Goal: Ask a question

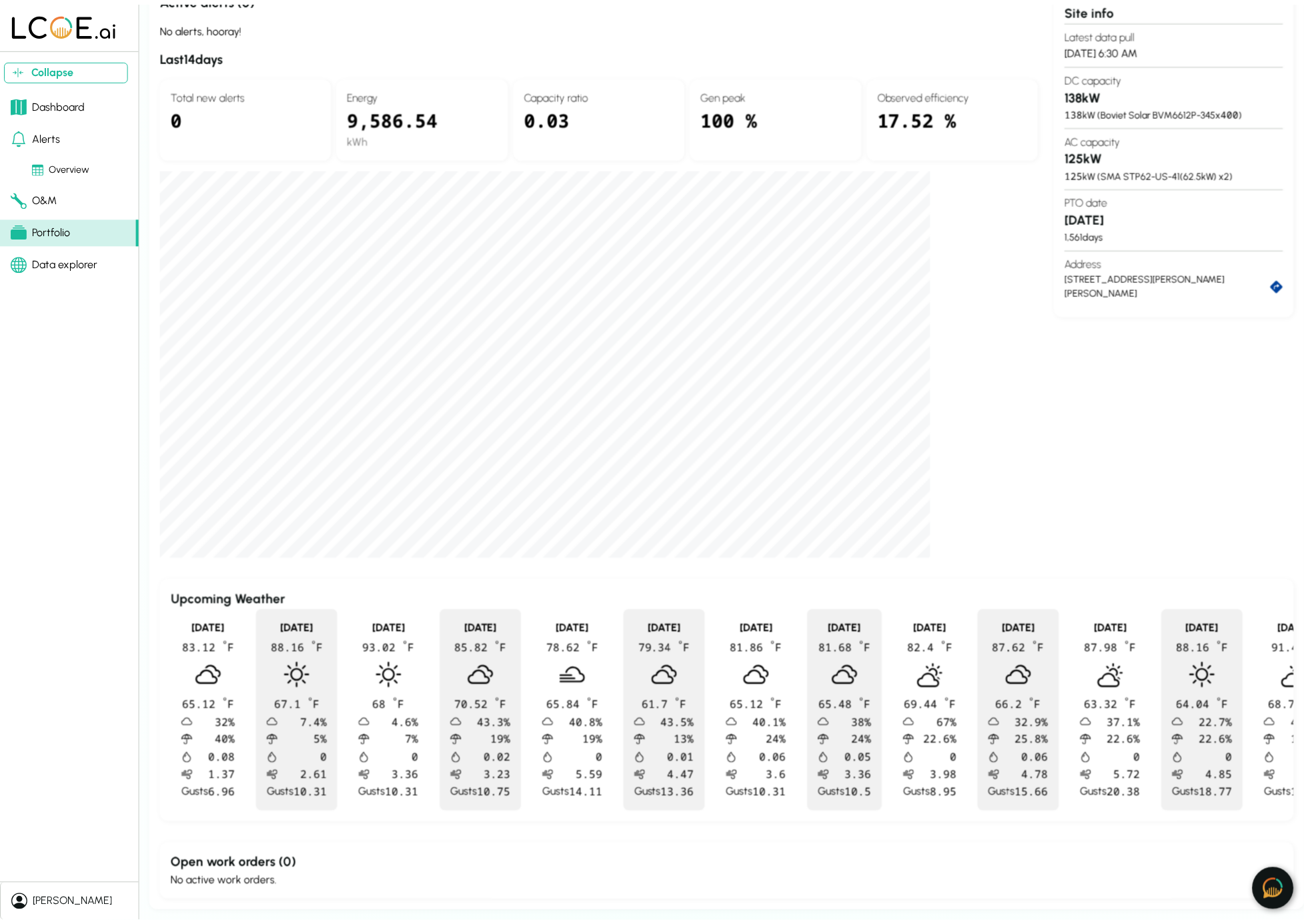
scroll to position [182, 0]
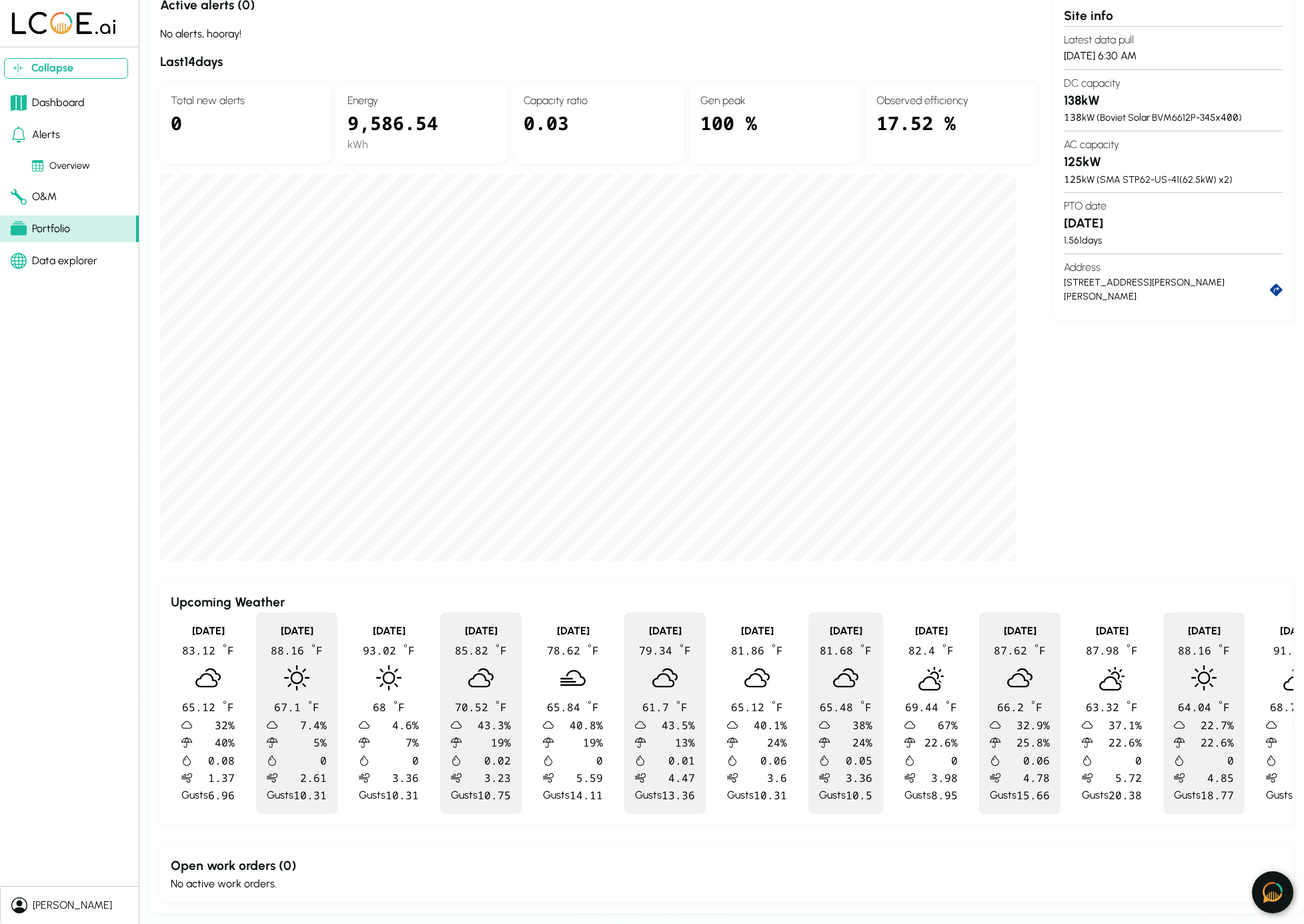
click at [1140, 645] on img at bounding box center [1273, 893] width 20 height 21
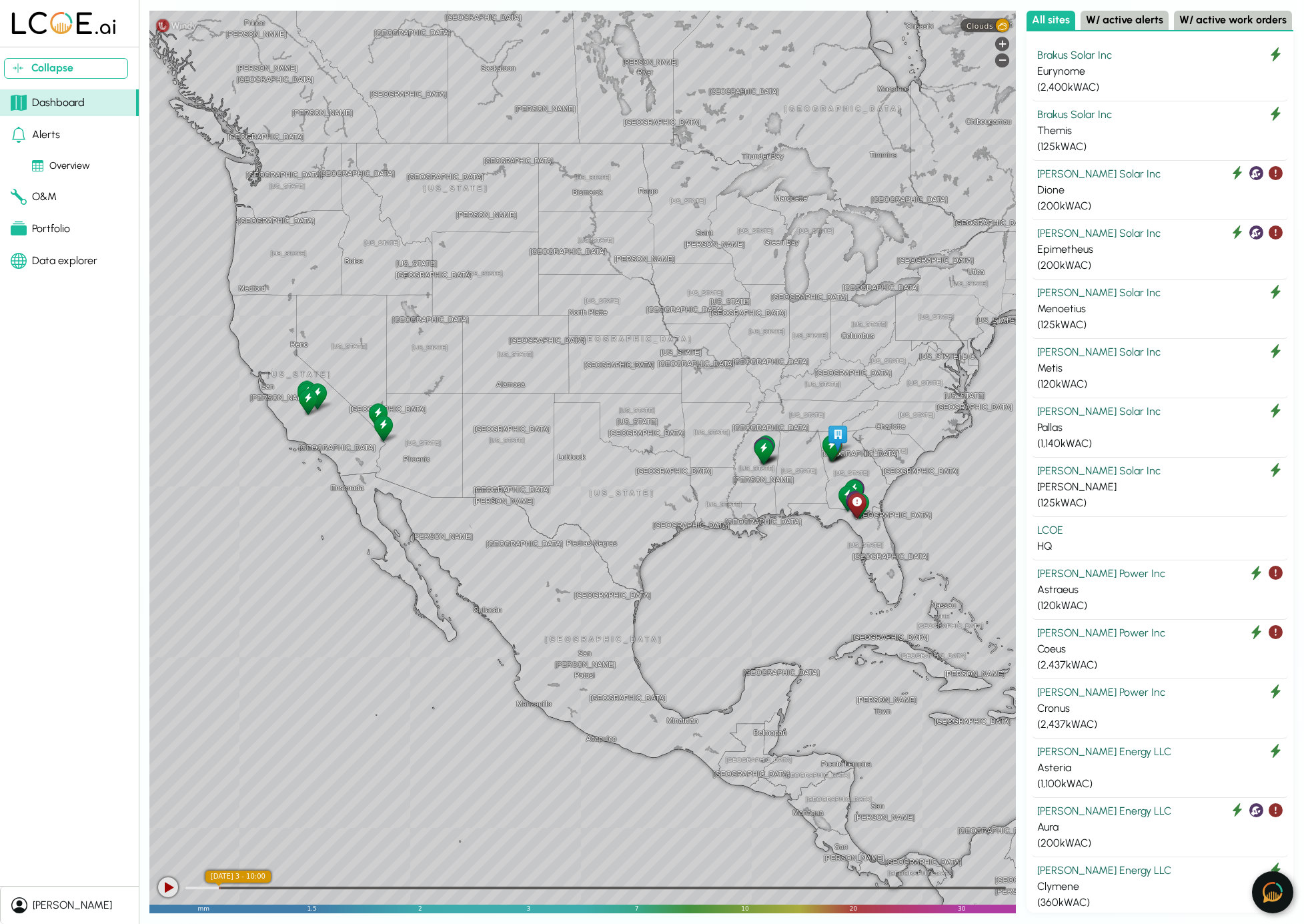
click at [1267, 889] on img at bounding box center [1273, 893] width 20 height 21
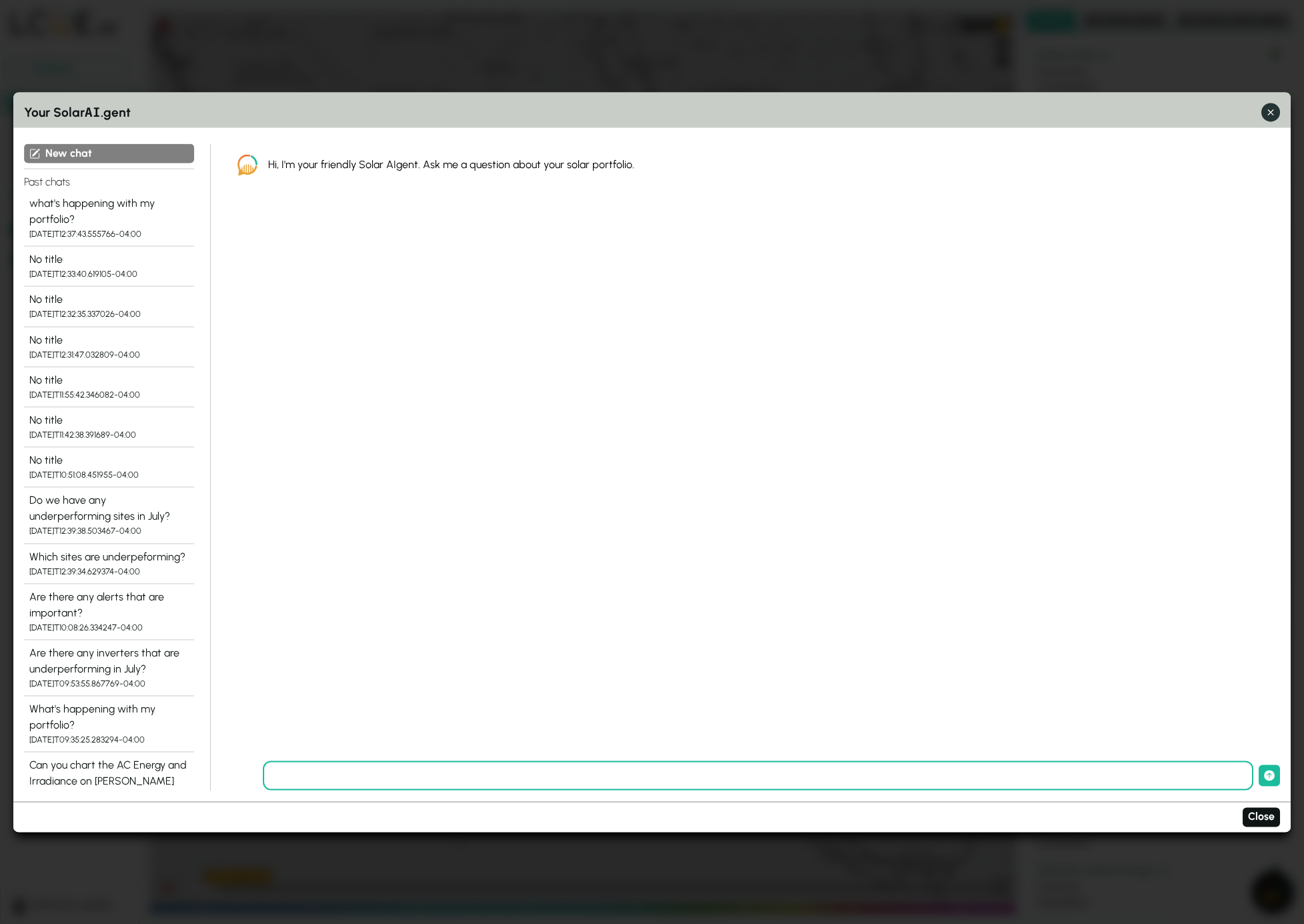
click at [1270, 109] on icon "button" at bounding box center [1271, 112] width 14 height 14
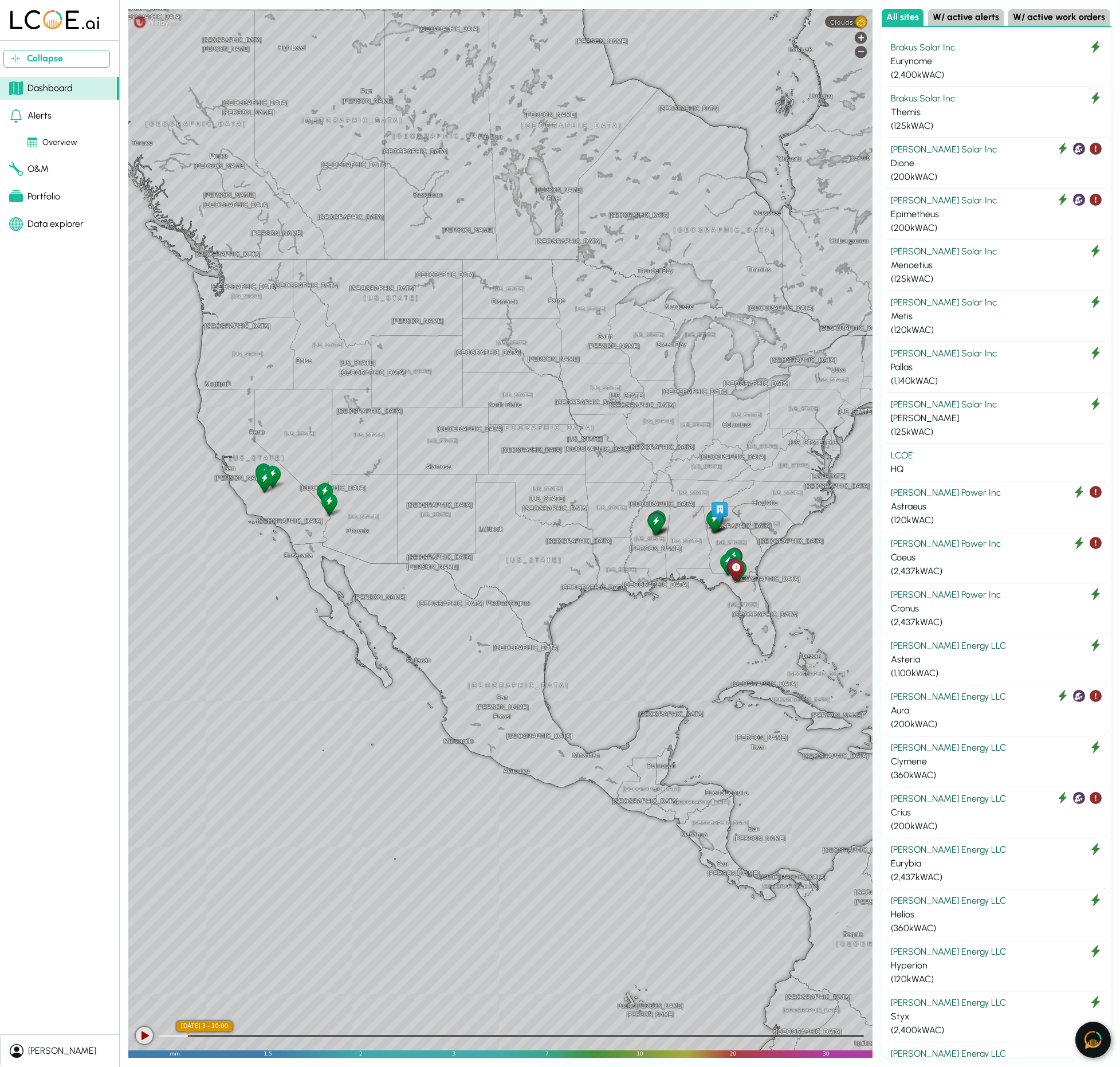
click at [1100, 793] on img at bounding box center [1093, 1039] width 17 height 18
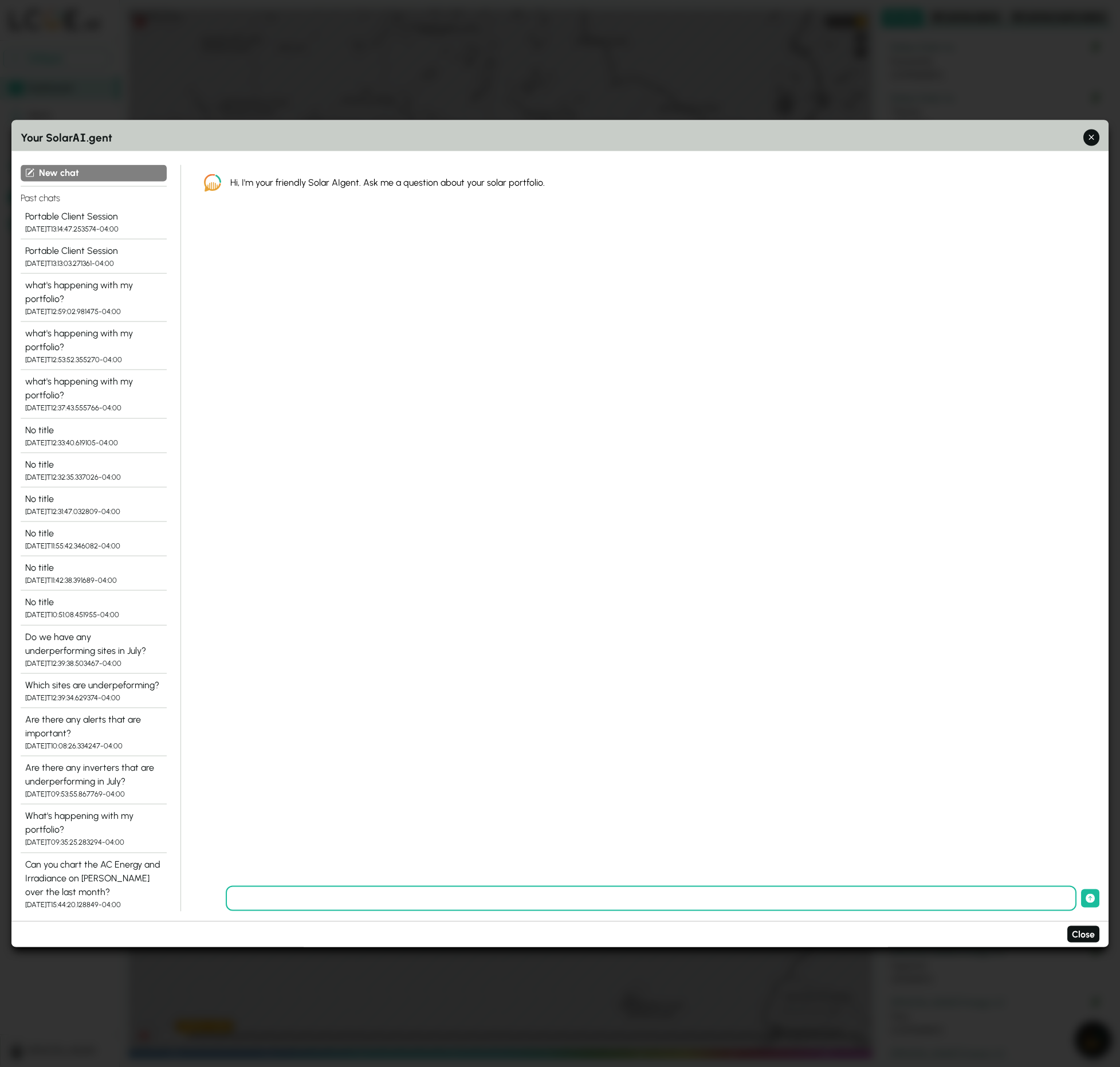
click at [343, 793] on input "text" at bounding box center [651, 898] width 851 height 25
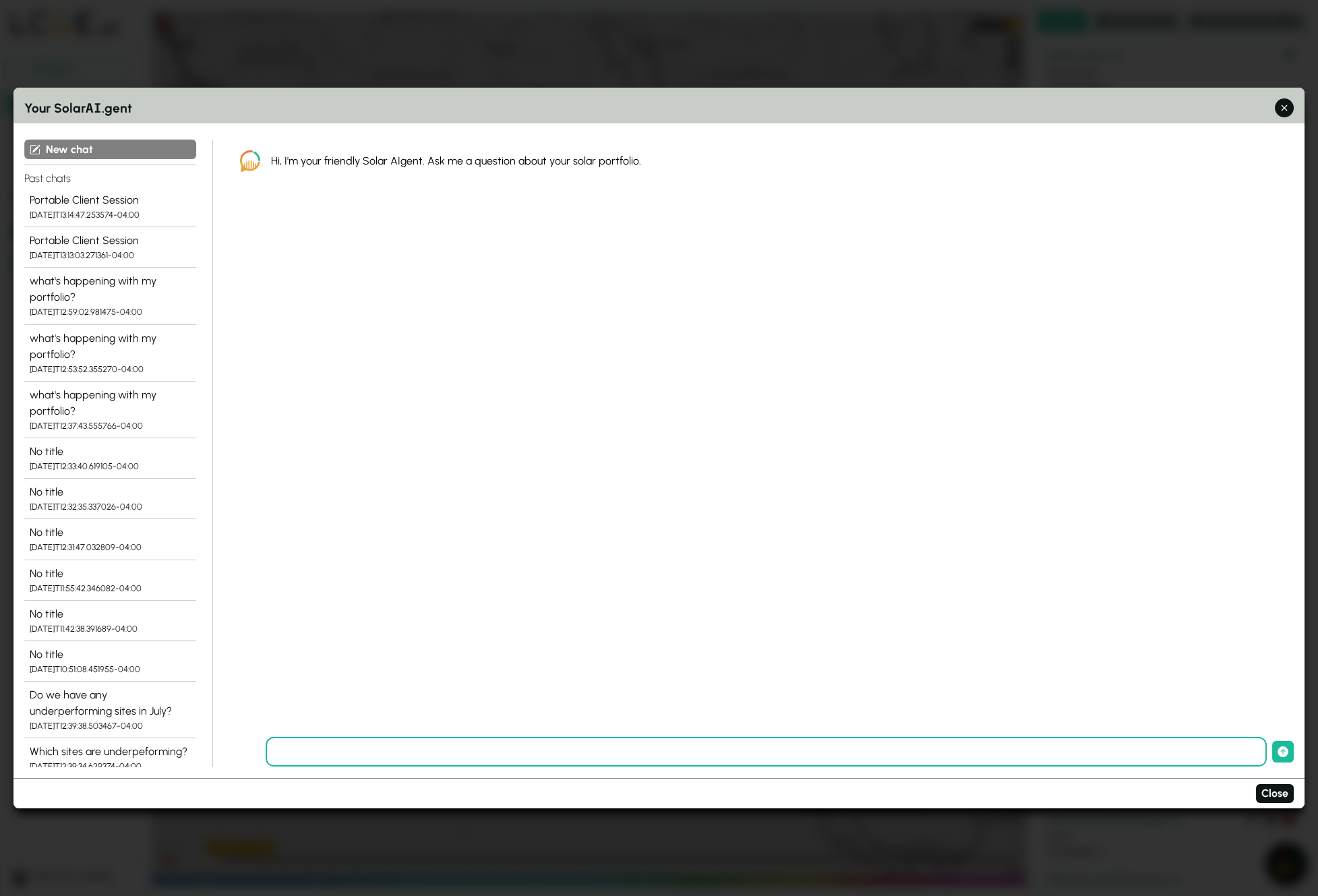
click at [551, 750] on input "text" at bounding box center [767, 752] width 1002 height 30
type input "**********"
click at [1272, 741] on button "submit" at bounding box center [1282, 751] width 21 height 21
